Goal: Task Accomplishment & Management: Use online tool/utility

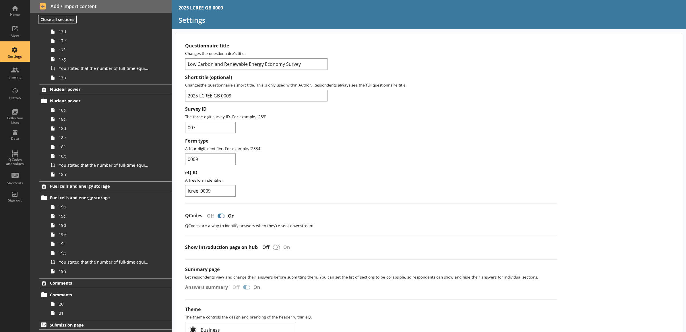
scroll to position [1584, 0]
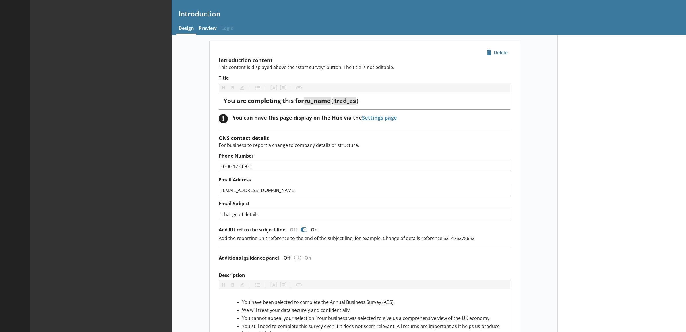
type textarea "x"
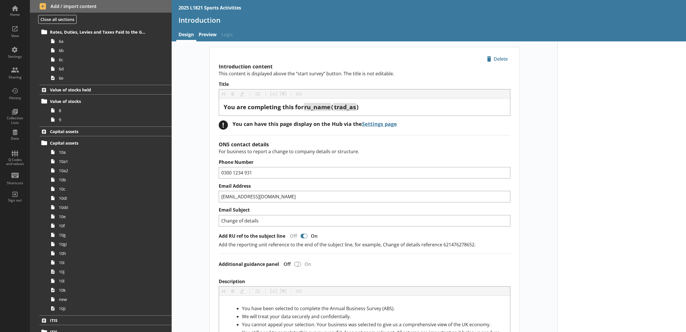
scroll to position [624, 0]
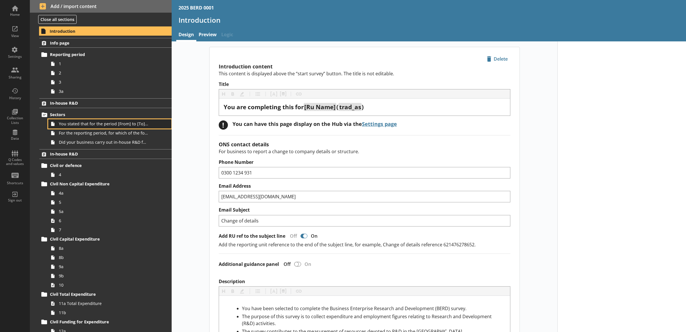
click at [84, 119] on link "You stated that for the period [From] to [To], [Ru Name] carried out in-house R…" at bounding box center [109, 123] width 123 height 9
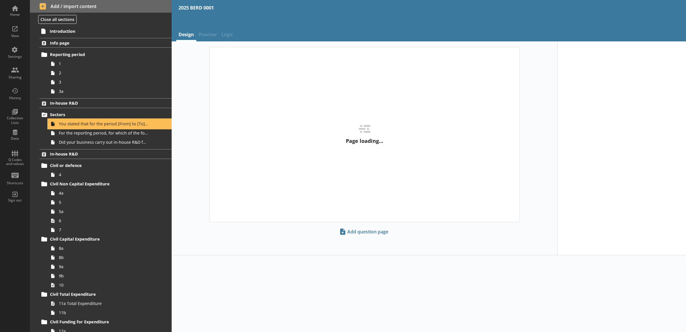
type textarea "x"
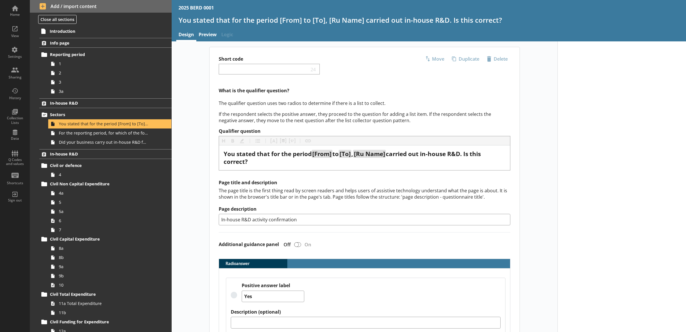
click at [210, 36] on link "Preview" at bounding box center [207, 35] width 23 height 12
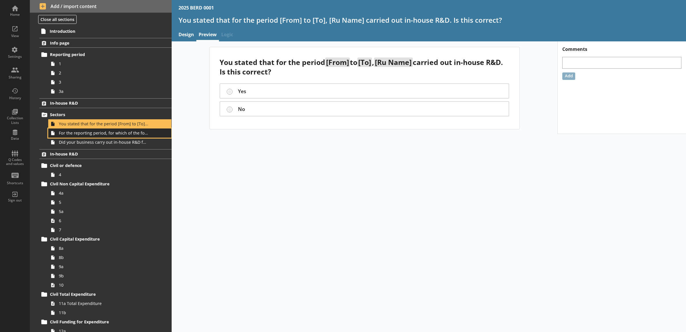
click at [107, 133] on span "For the reporting period, for which of the following product codes has your bus…" at bounding box center [103, 132] width 89 height 5
